Goal: Browse casually

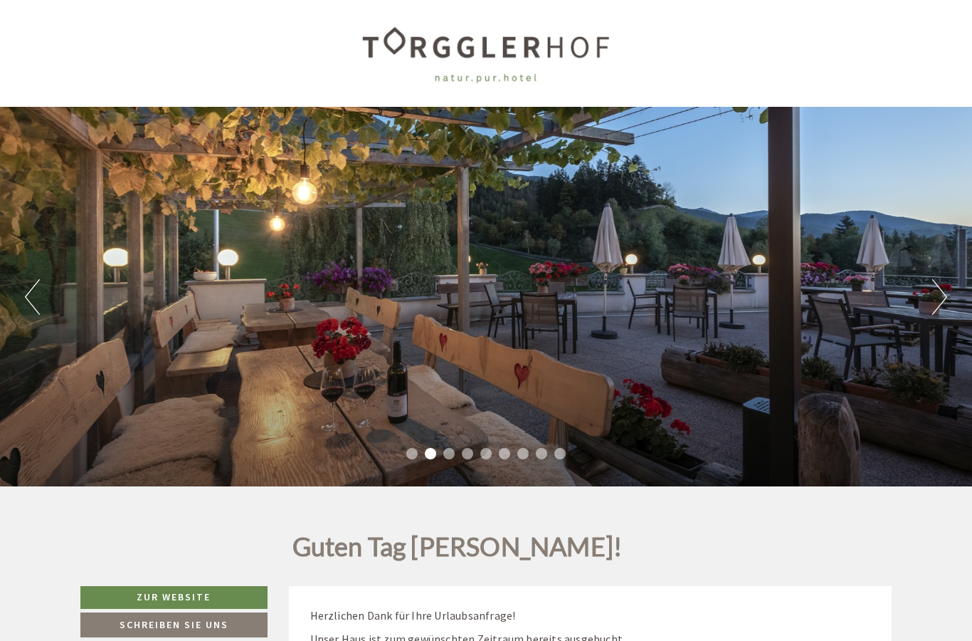
click at [933, 295] on button "Next" at bounding box center [940, 297] width 15 height 36
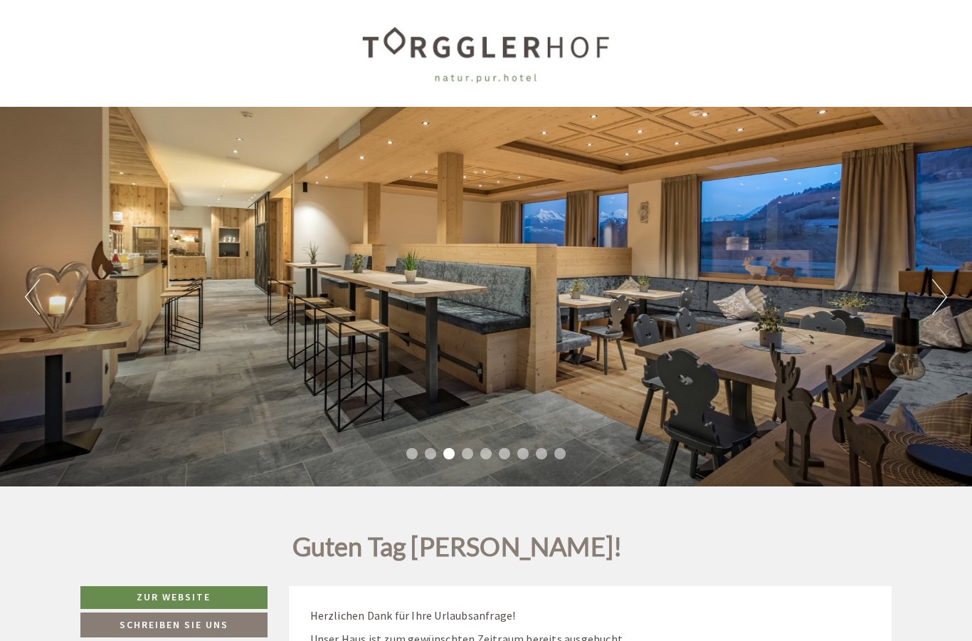
click at [933, 297] on button "Next" at bounding box center [940, 297] width 15 height 36
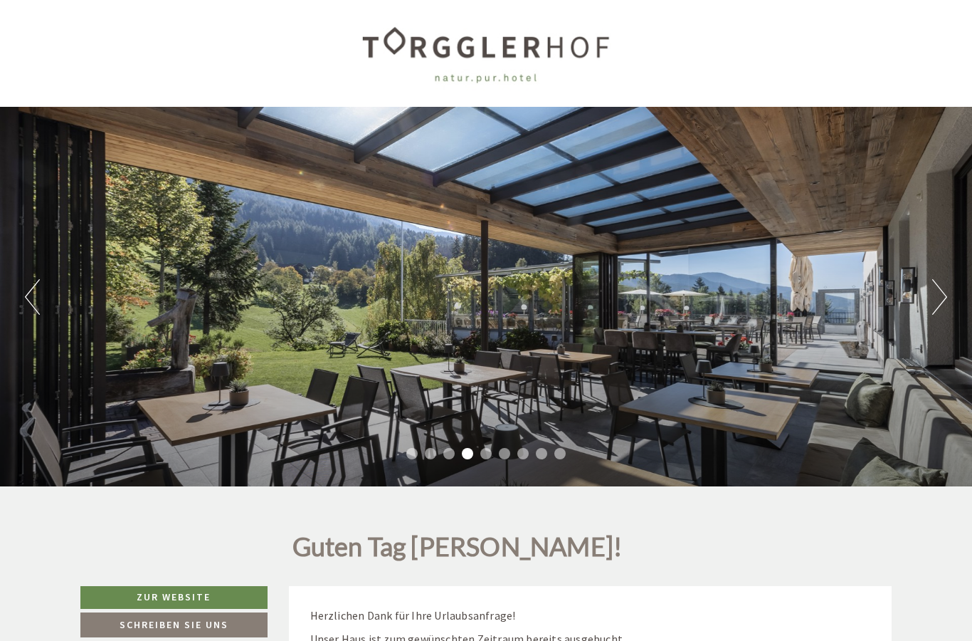
click at [928, 300] on div "Previous Next 1 2 3 4 5 6 7 8 9" at bounding box center [486, 296] width 972 height 379
click at [937, 295] on button "Next" at bounding box center [940, 297] width 15 height 36
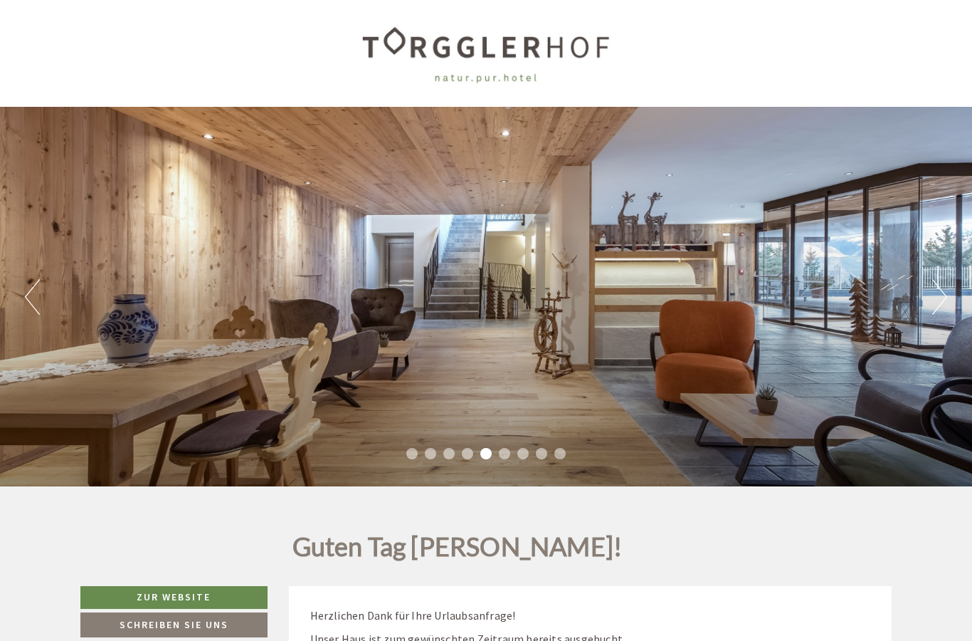
click at [941, 303] on button "Next" at bounding box center [940, 297] width 15 height 36
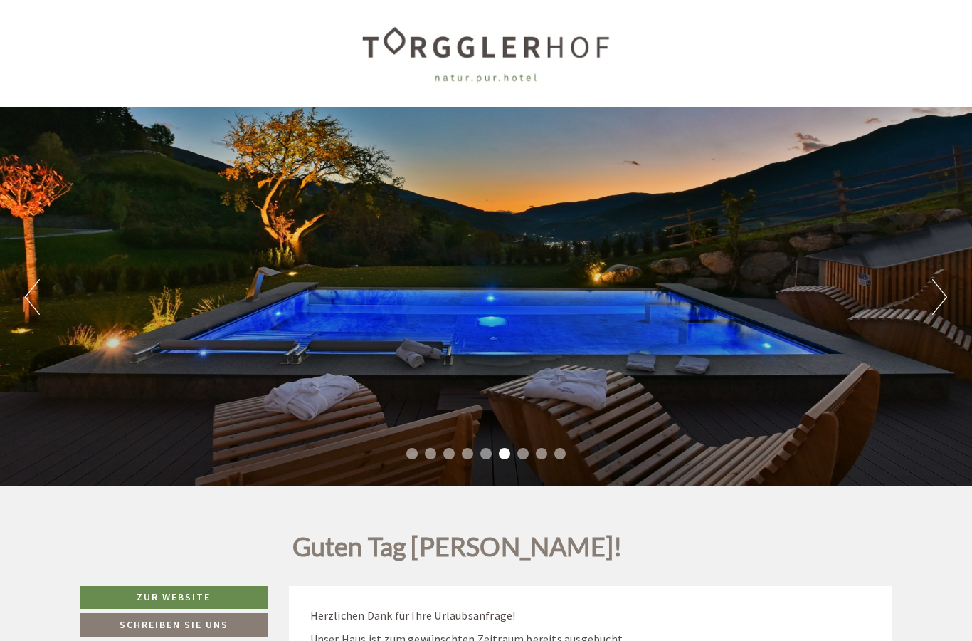
click at [935, 298] on button "Next" at bounding box center [940, 297] width 15 height 36
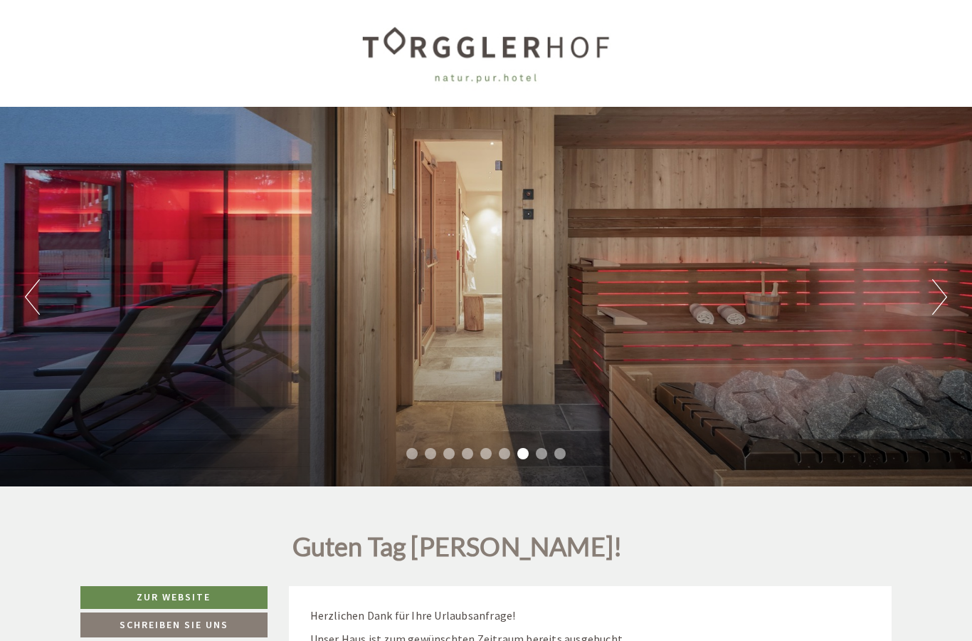
click at [939, 296] on button "Next" at bounding box center [940, 297] width 15 height 36
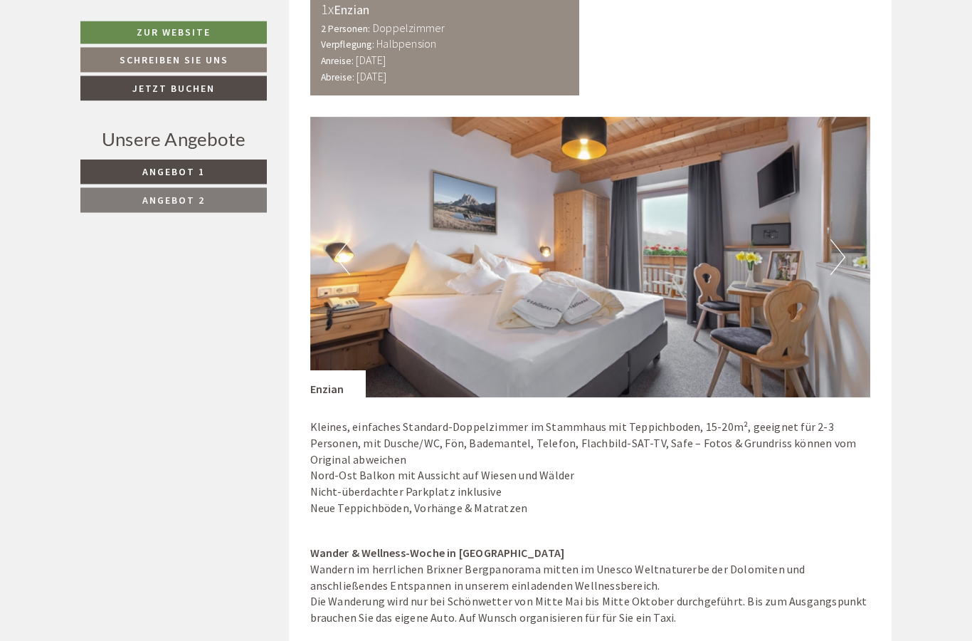
scroll to position [1061, 0]
click at [845, 255] on button "Next" at bounding box center [838, 257] width 15 height 36
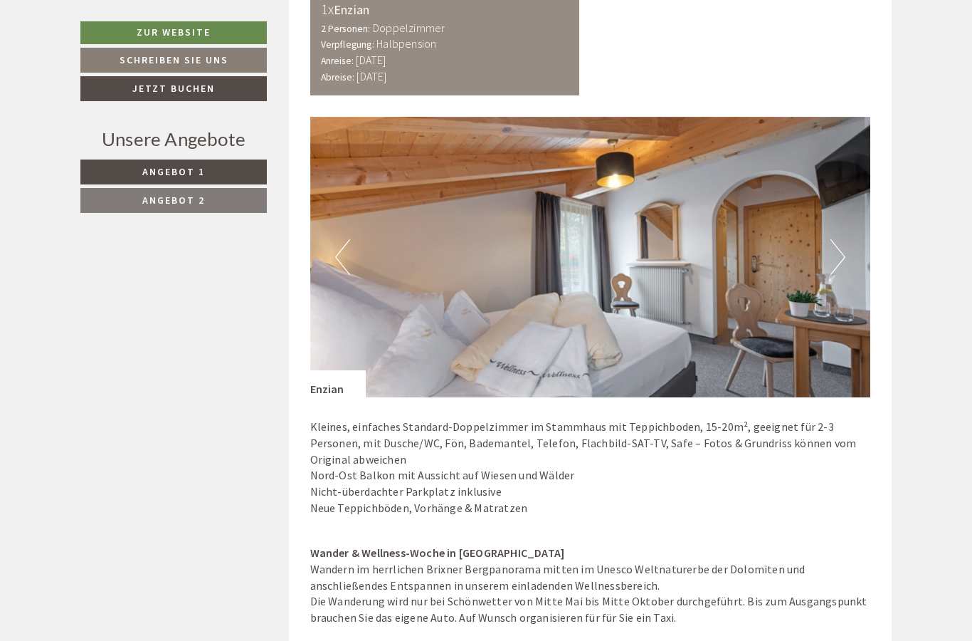
click at [849, 258] on img at bounding box center [590, 257] width 561 height 280
click at [844, 260] on button "Next" at bounding box center [838, 257] width 15 height 36
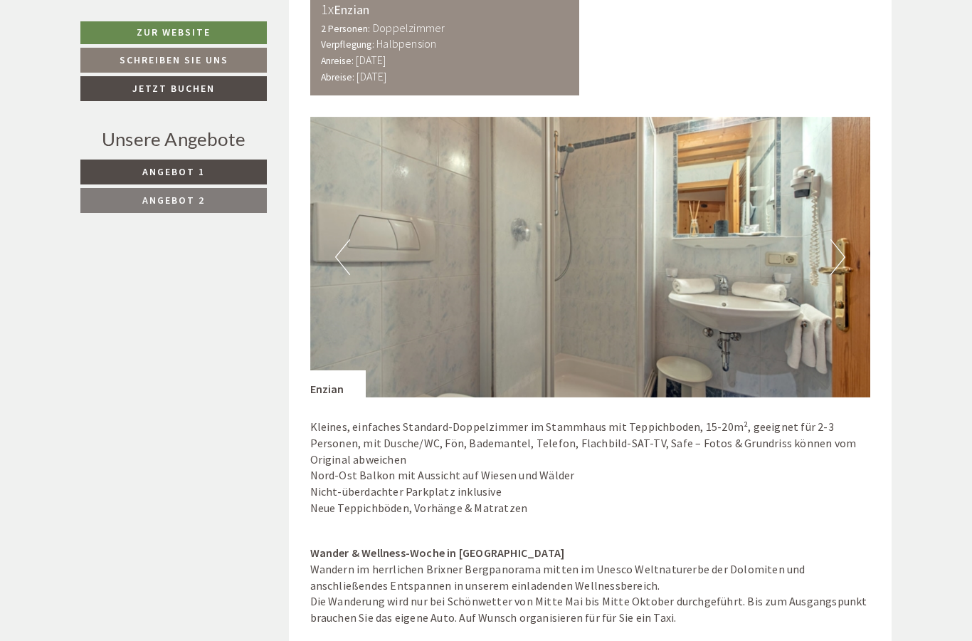
click at [839, 262] on button "Next" at bounding box center [838, 257] width 15 height 36
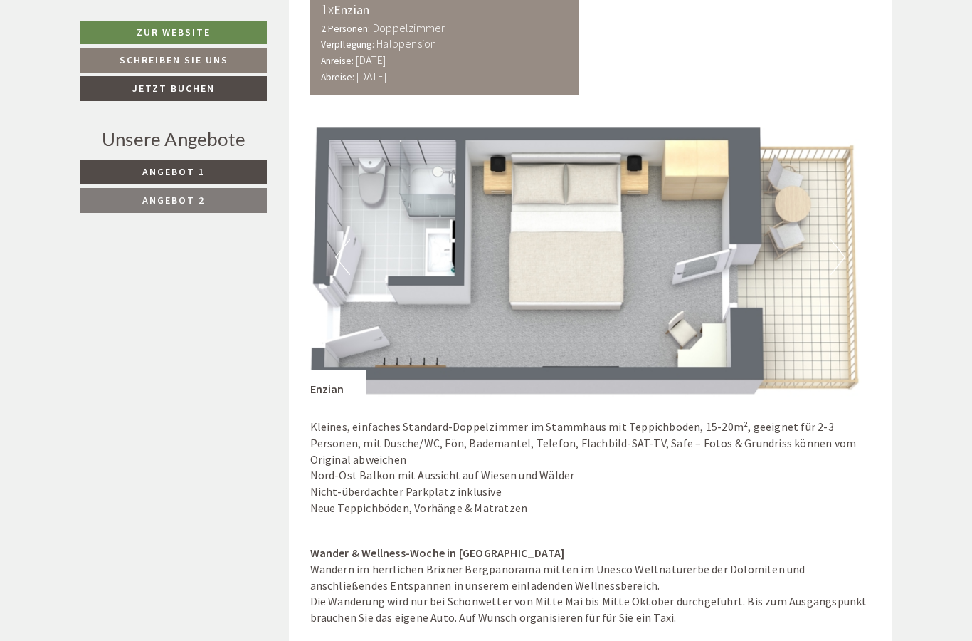
click at [842, 261] on button "Next" at bounding box center [838, 257] width 15 height 36
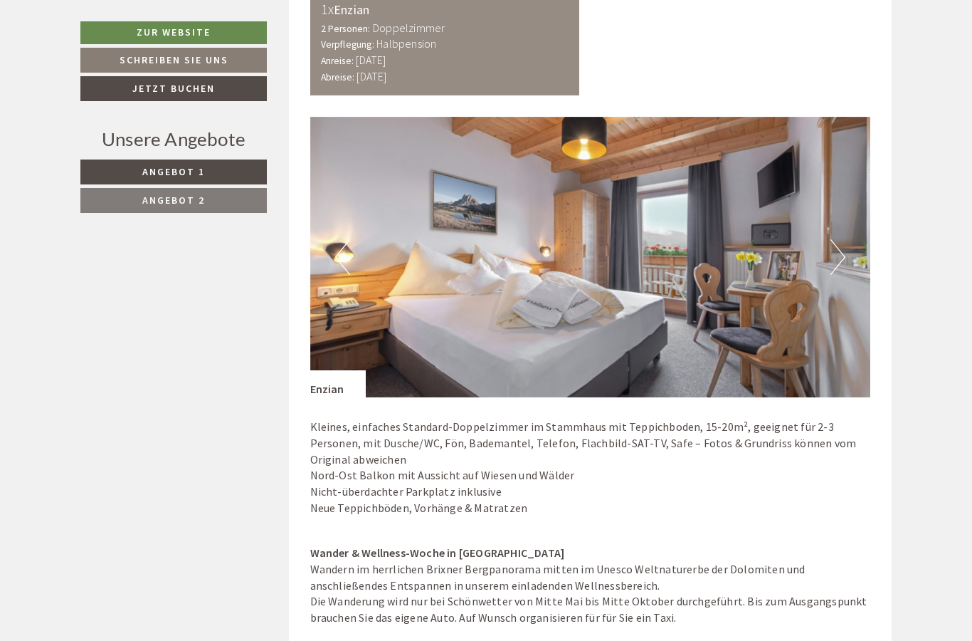
click at [841, 263] on button "Next" at bounding box center [838, 257] width 15 height 36
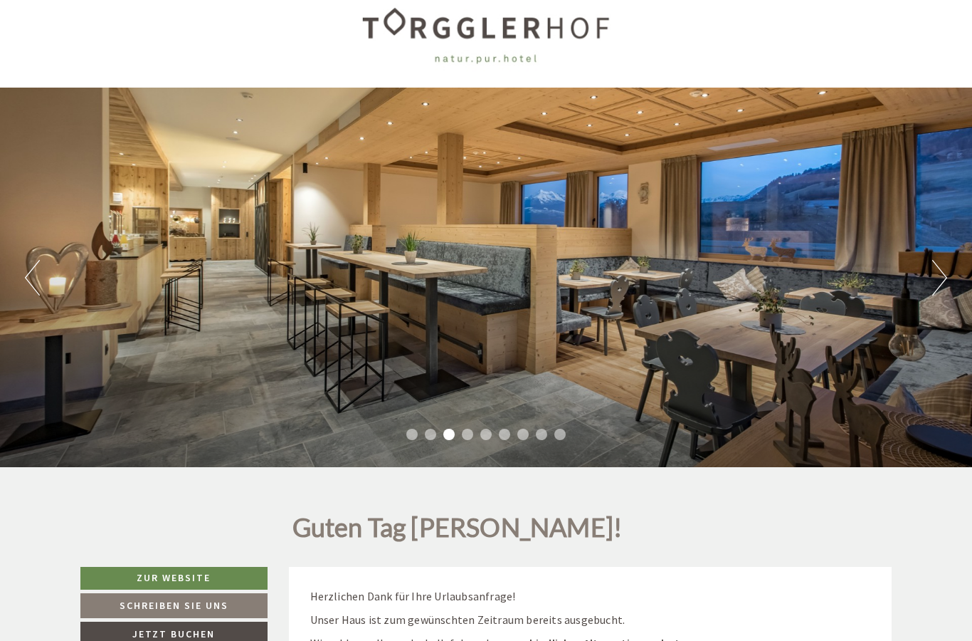
scroll to position [0, 0]
